Goal: Task Accomplishment & Management: Manage account settings

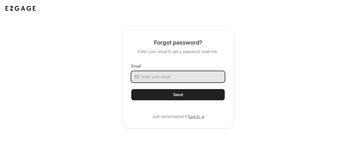
click at [152, 77] on input "Email" at bounding box center [182, 76] width 83 height 11
type input "tchance@southernco.com"
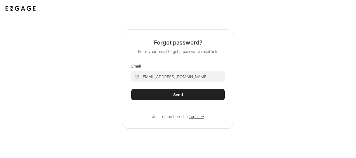
click at [172, 96] on button "Send" at bounding box center [177, 94] width 93 height 11
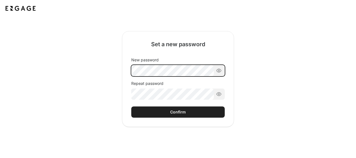
click at [138, 71] on div "New password Repeat password" at bounding box center [177, 78] width 93 height 43
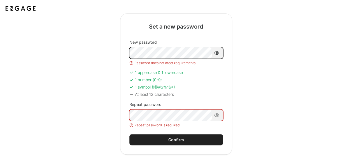
click at [118, 46] on div "Set a new password New password Password does not meet requirements 1 uppercase…" at bounding box center [176, 83] width 316 height 141
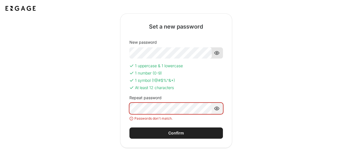
click at [215, 54] on icon at bounding box center [216, 52] width 4 height 3
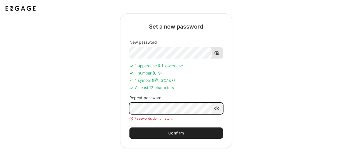
click at [123, 110] on div "Set a new password New password 1 uppercase & 1 lowercase 1 number (0-9) 1 symb…" at bounding box center [176, 80] width 112 height 134
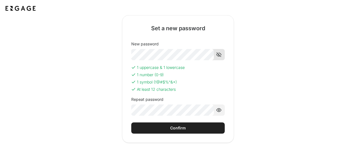
click at [176, 126] on div "Confirm" at bounding box center [178, 128] width 16 height 6
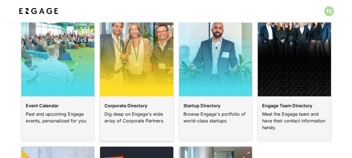
scroll to position [43, 0]
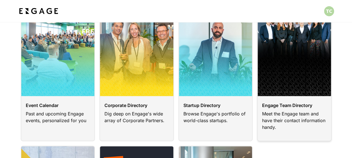
click at [273, 90] on link at bounding box center [294, 73] width 74 height 135
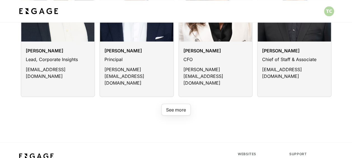
scroll to position [441, 0]
click at [180, 97] on div "See more" at bounding box center [176, 106] width 311 height 18
click at [173, 104] on button "See more" at bounding box center [175, 110] width 29 height 12
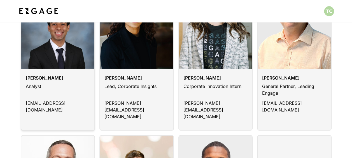
scroll to position [101, 0]
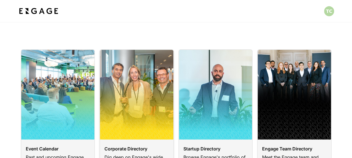
click at [130, 144] on link at bounding box center [136, 116] width 74 height 135
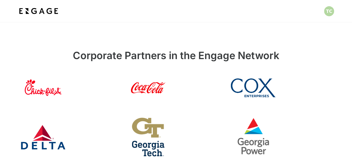
scroll to position [2, 0]
click at [266, 88] on link at bounding box center [281, 87] width 100 height 45
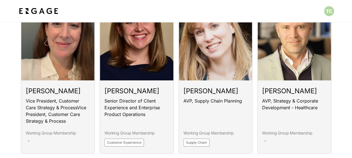
scroll to position [1018, 0]
